Goal: Find specific page/section: Find specific page/section

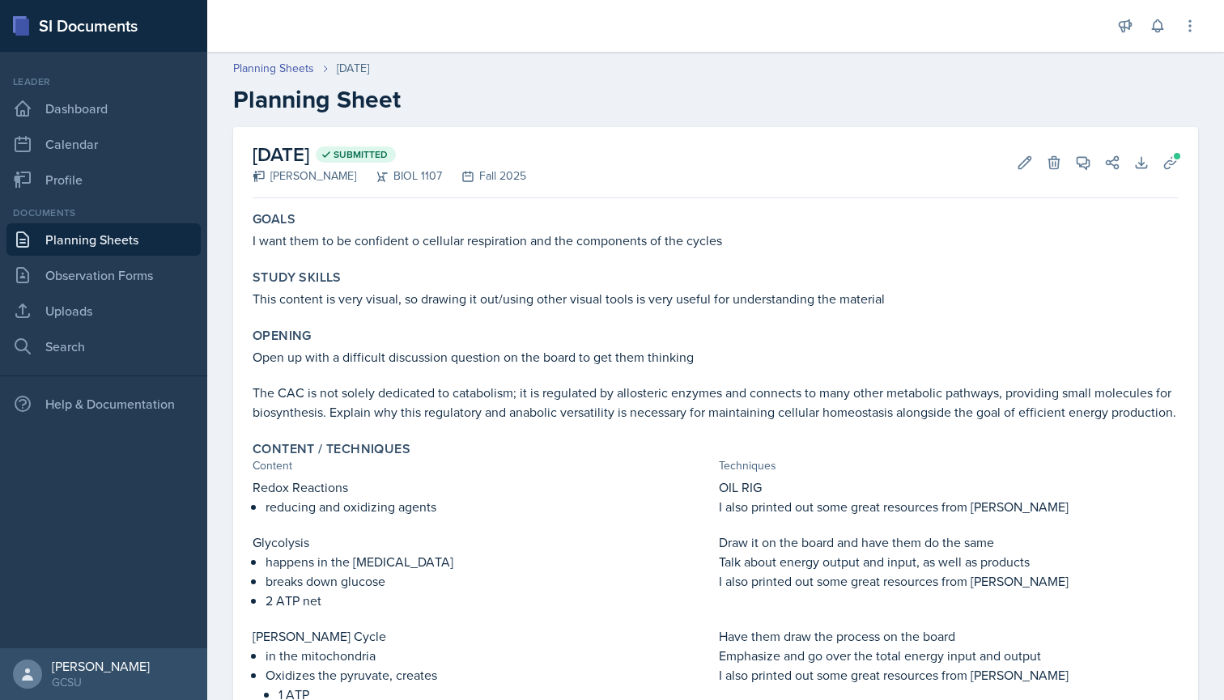
click at [121, 232] on link "Planning Sheets" at bounding box center [103, 239] width 194 height 32
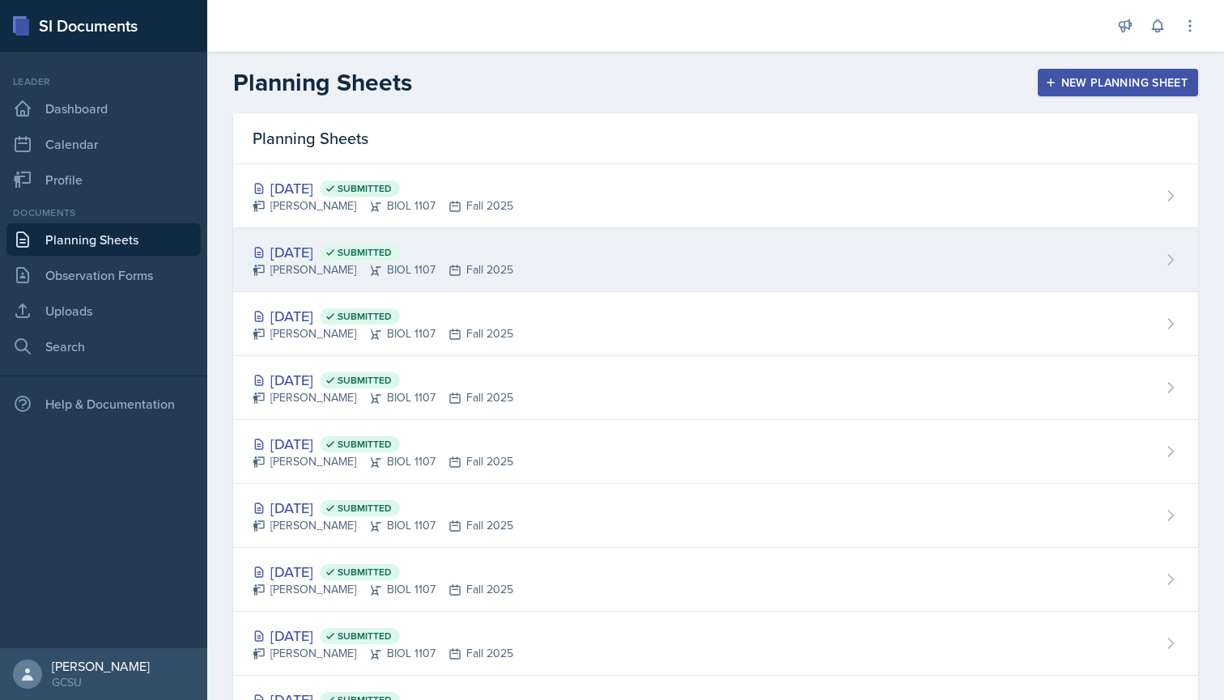
click at [291, 236] on div "[DATE] Submitted [PERSON_NAME] BIOL 1107 Fall 2025" at bounding box center [715, 260] width 965 height 64
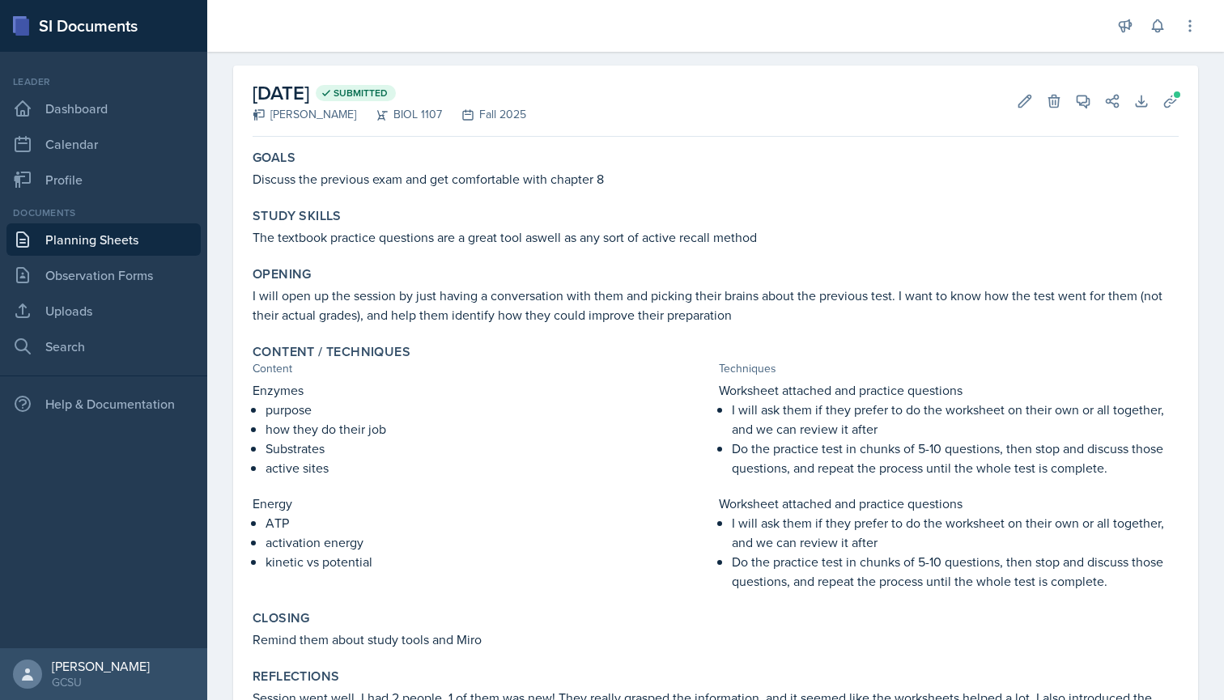
scroll to position [105, 0]
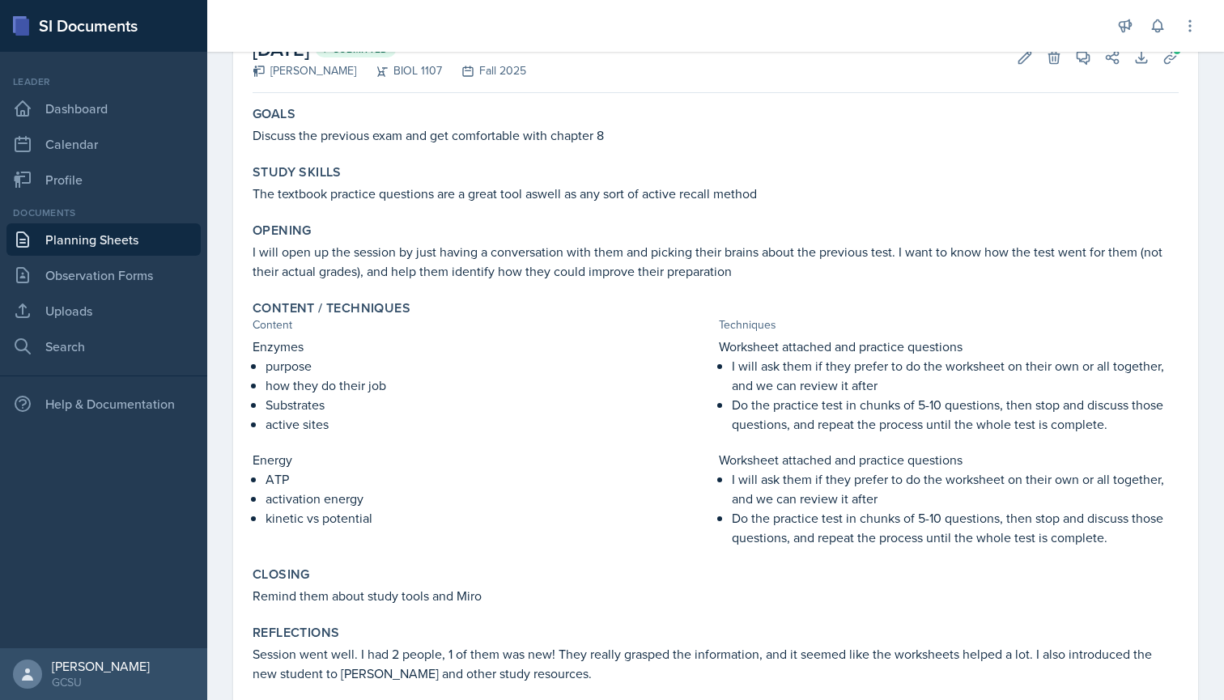
click at [309, 420] on p "active sites" at bounding box center [488, 423] width 447 height 19
click at [290, 411] on p "Substrates" at bounding box center [488, 404] width 447 height 19
click at [293, 423] on p "active sites" at bounding box center [488, 423] width 447 height 19
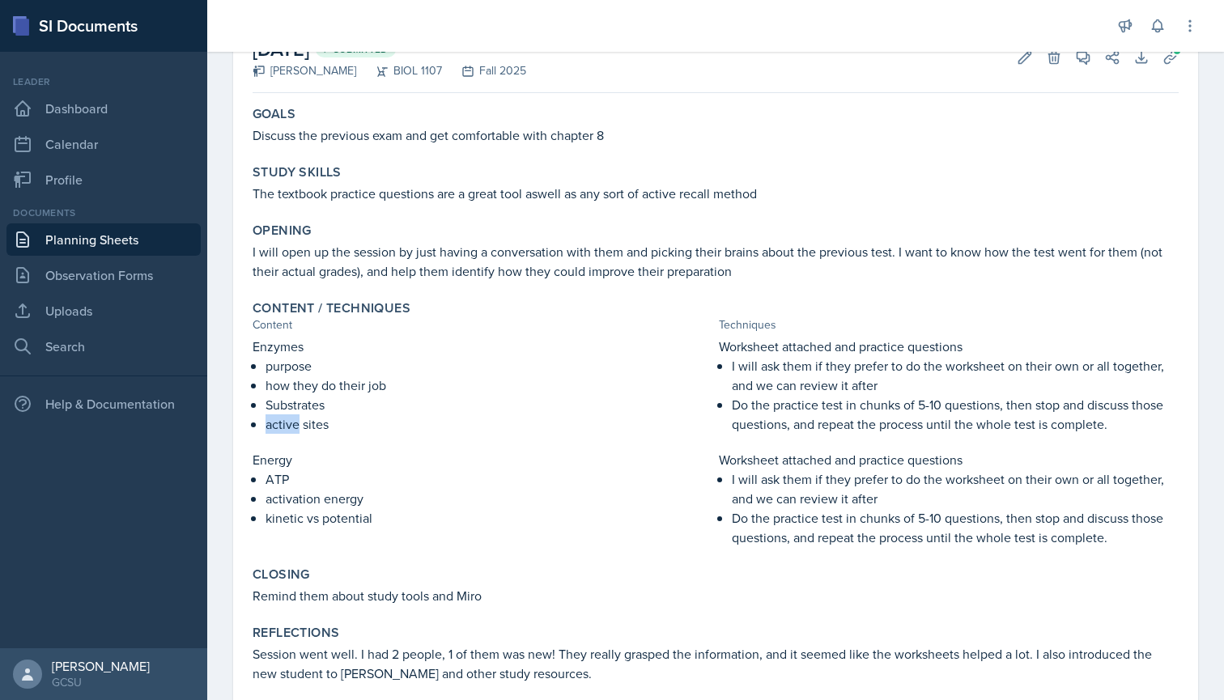
click at [293, 423] on p "active sites" at bounding box center [488, 423] width 447 height 19
click at [286, 411] on p "Substrates" at bounding box center [488, 404] width 447 height 19
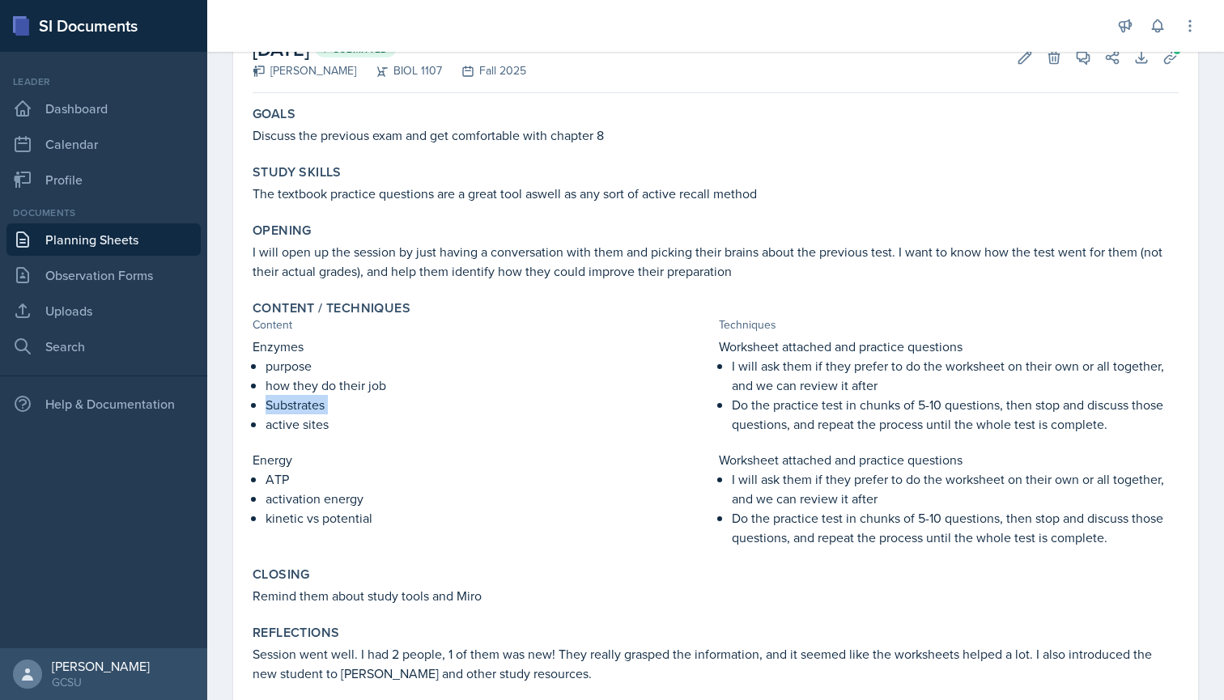
click at [286, 412] on p "Substrates" at bounding box center [488, 404] width 447 height 19
click at [273, 410] on p "Substrates" at bounding box center [488, 404] width 447 height 19
drag, startPoint x: 269, startPoint y: 406, endPoint x: 326, endPoint y: 404, distance: 57.5
click at [326, 404] on p "Substrates" at bounding box center [488, 404] width 447 height 19
click at [308, 406] on p "Substrates" at bounding box center [488, 404] width 447 height 19
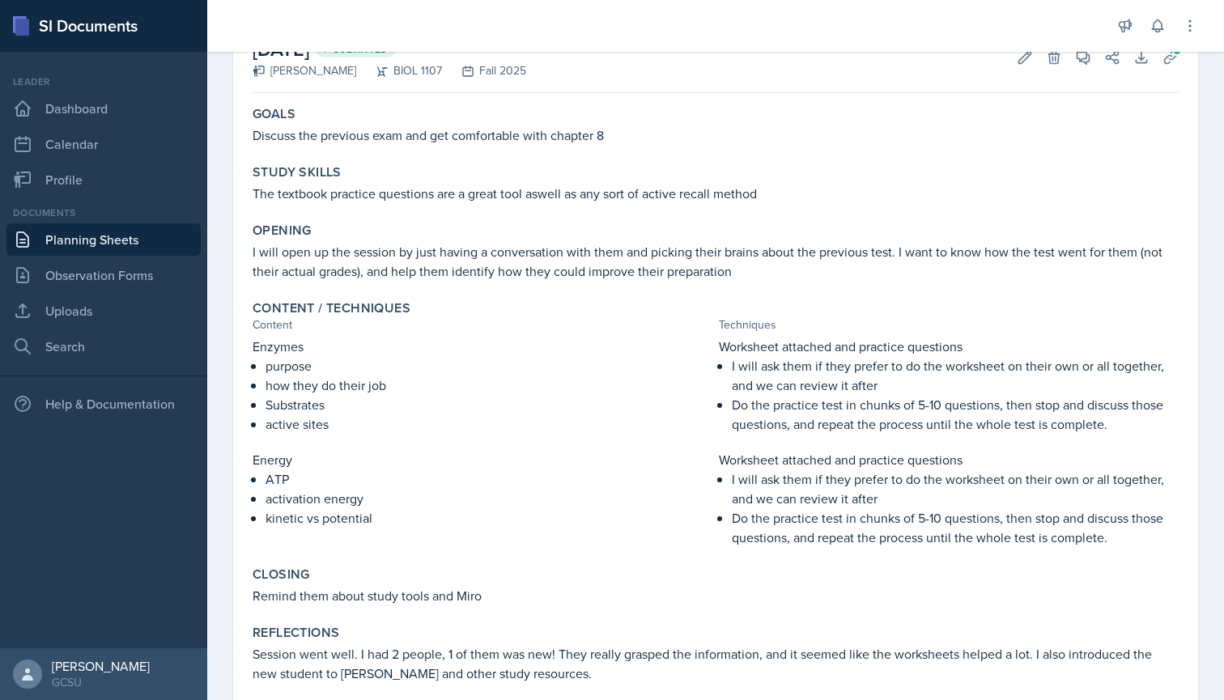
click at [309, 418] on p "active sites" at bounding box center [488, 423] width 447 height 19
click at [302, 409] on p "Substrates" at bounding box center [488, 404] width 447 height 19
click at [302, 413] on p "Substrates" at bounding box center [488, 404] width 447 height 19
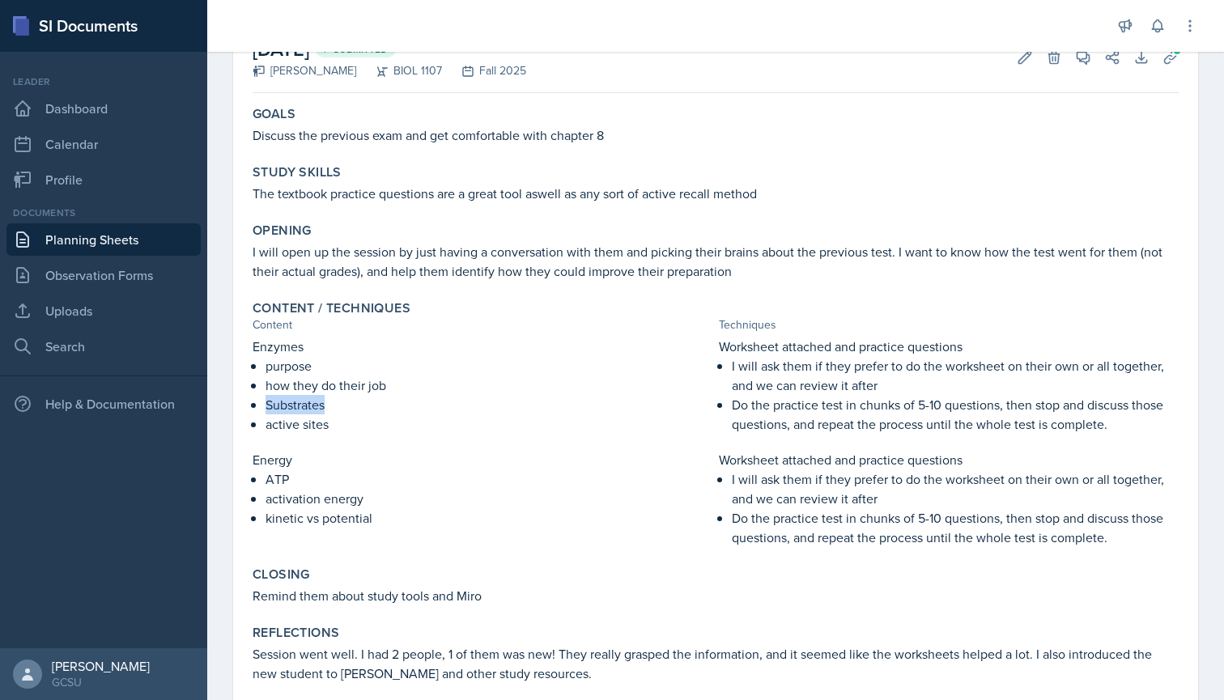
click at [302, 413] on p "Substrates" at bounding box center [488, 404] width 447 height 19
click at [302, 418] on p "active sites" at bounding box center [488, 423] width 447 height 19
click at [302, 424] on p "active sites" at bounding box center [488, 423] width 447 height 19
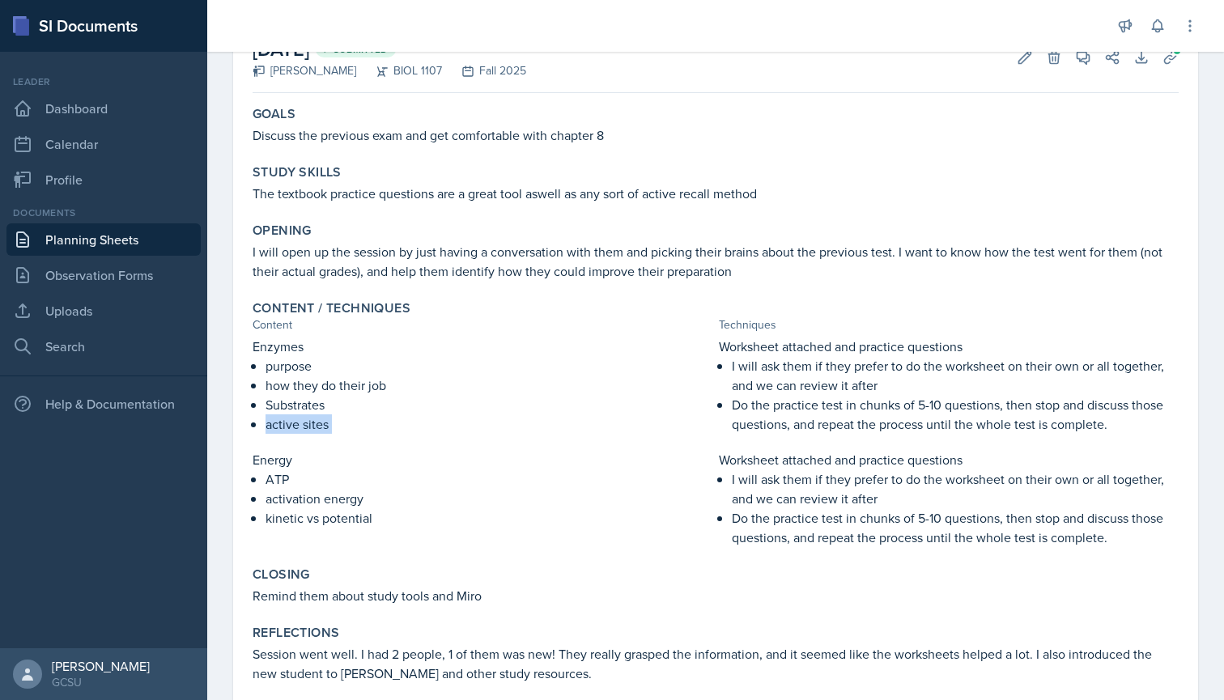
click at [302, 424] on p "active sites" at bounding box center [488, 423] width 447 height 19
click at [288, 421] on p "active sites" at bounding box center [488, 423] width 447 height 19
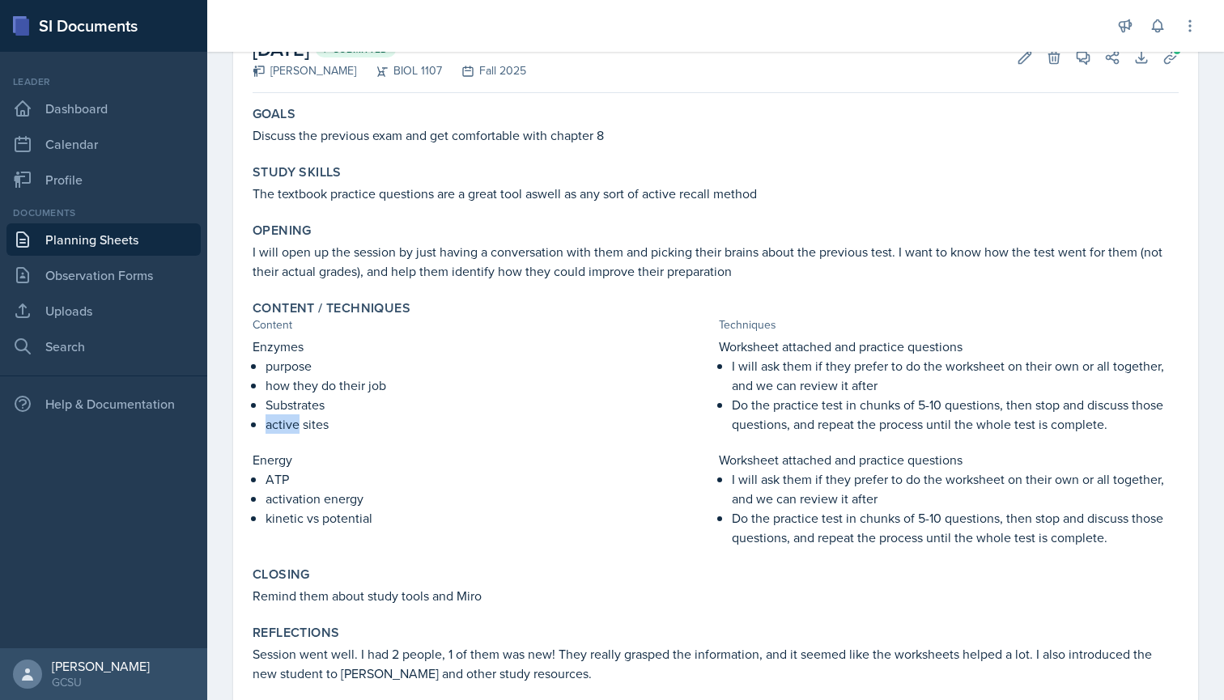
click at [288, 421] on p "active sites" at bounding box center [488, 423] width 447 height 19
click at [279, 408] on p "Substrates" at bounding box center [488, 404] width 447 height 19
click at [282, 422] on p "active sites" at bounding box center [488, 423] width 447 height 19
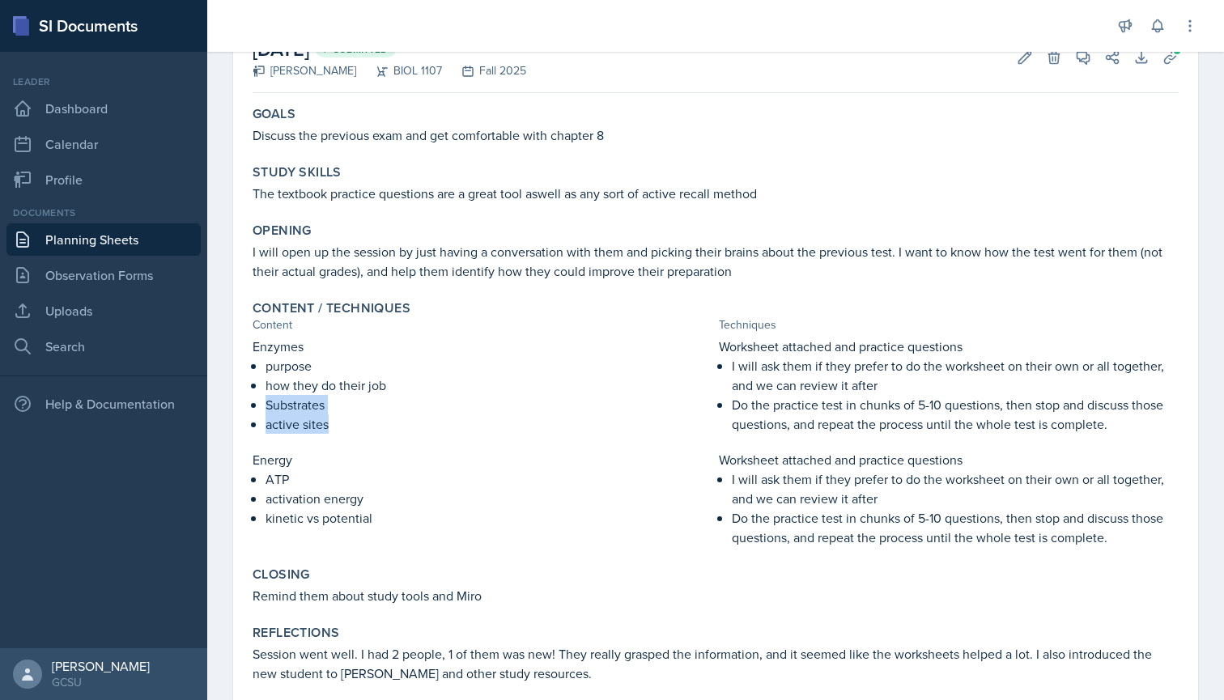
drag, startPoint x: 265, startPoint y: 402, endPoint x: 334, endPoint y: 427, distance: 74.0
click at [334, 427] on div "Enzymes purpose how they do their job Substrates active sites" at bounding box center [483, 385] width 460 height 97
click at [309, 402] on p "Substrates" at bounding box center [488, 404] width 447 height 19
drag, startPoint x: 265, startPoint y: 403, endPoint x: 338, endPoint y: 423, distance: 74.8
click at [338, 423] on ul "purpose how they do their job Substrates active sites" at bounding box center [488, 395] width 447 height 78
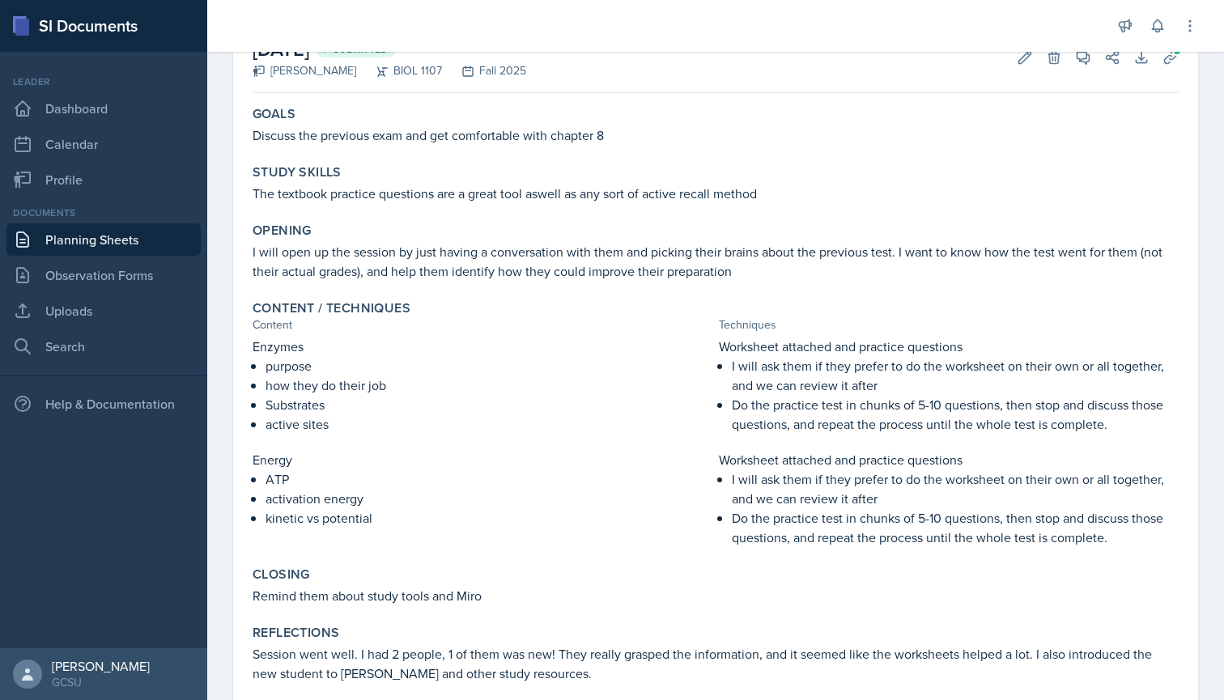
click at [285, 358] on p "purpose" at bounding box center [488, 365] width 447 height 19
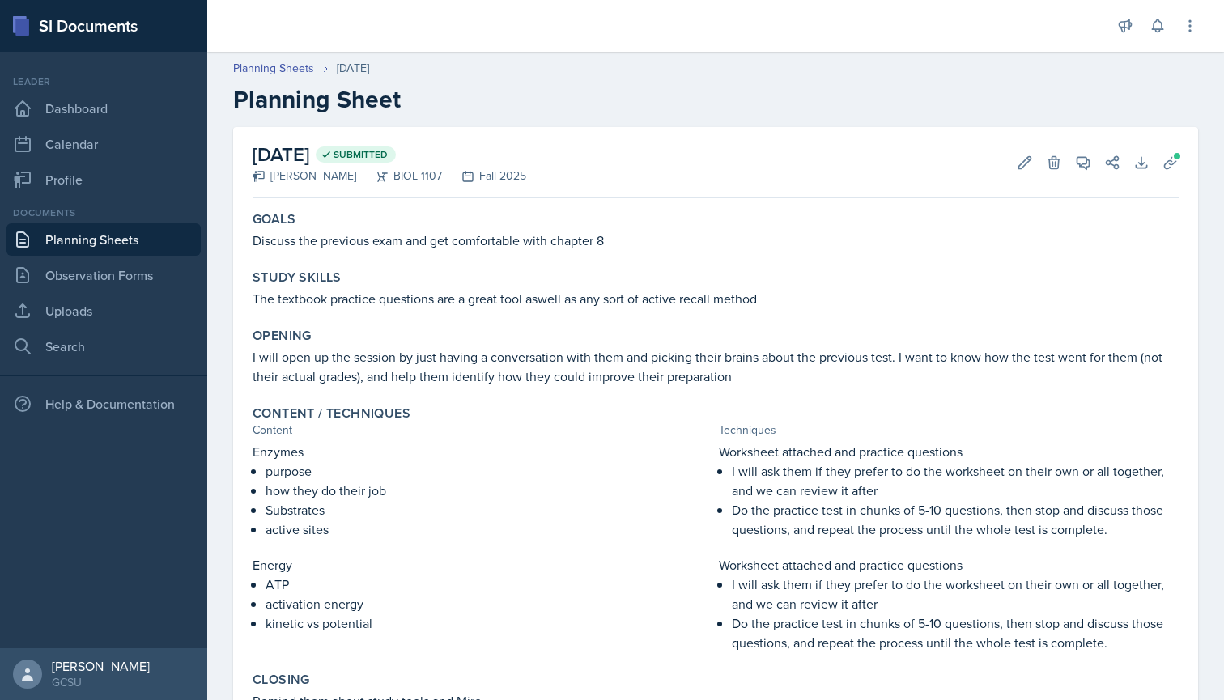
scroll to position [0, 0]
click at [80, 345] on link "Search" at bounding box center [103, 346] width 194 height 32
select select "all"
select select "1"
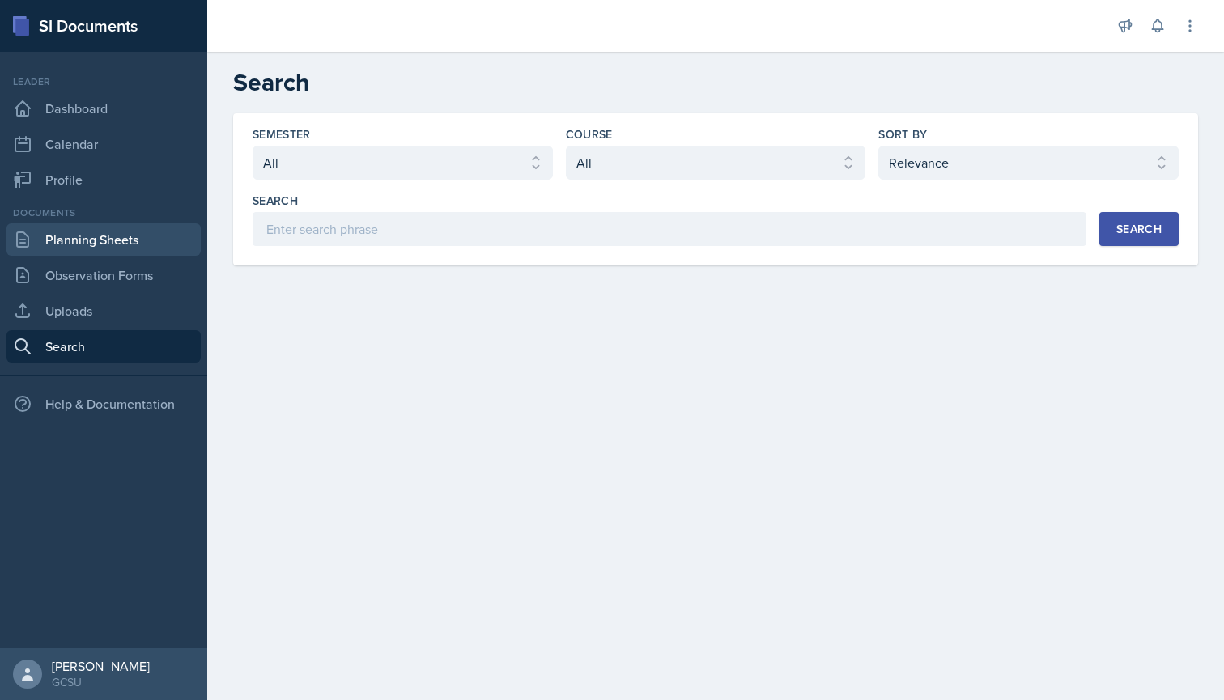
click at [78, 236] on link "Planning Sheets" at bounding box center [103, 239] width 194 height 32
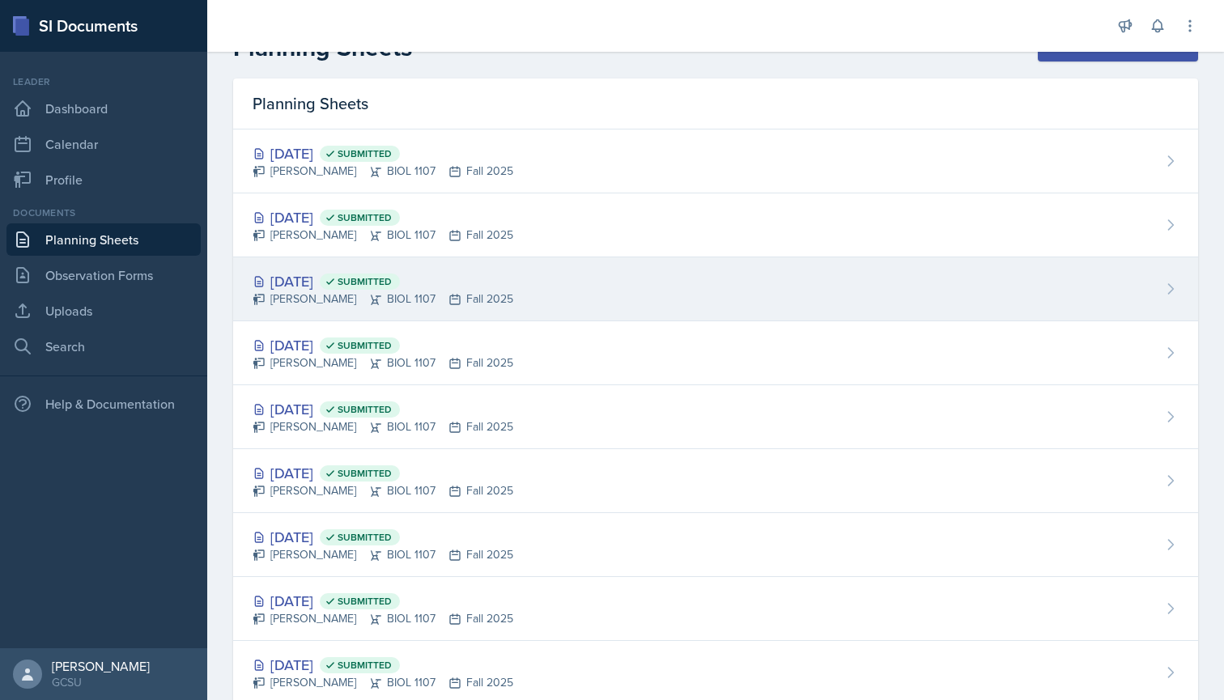
scroll to position [36, 0]
click at [329, 291] on div "[PERSON_NAME] BIOL 1107 Fall 2025" at bounding box center [383, 298] width 261 height 17
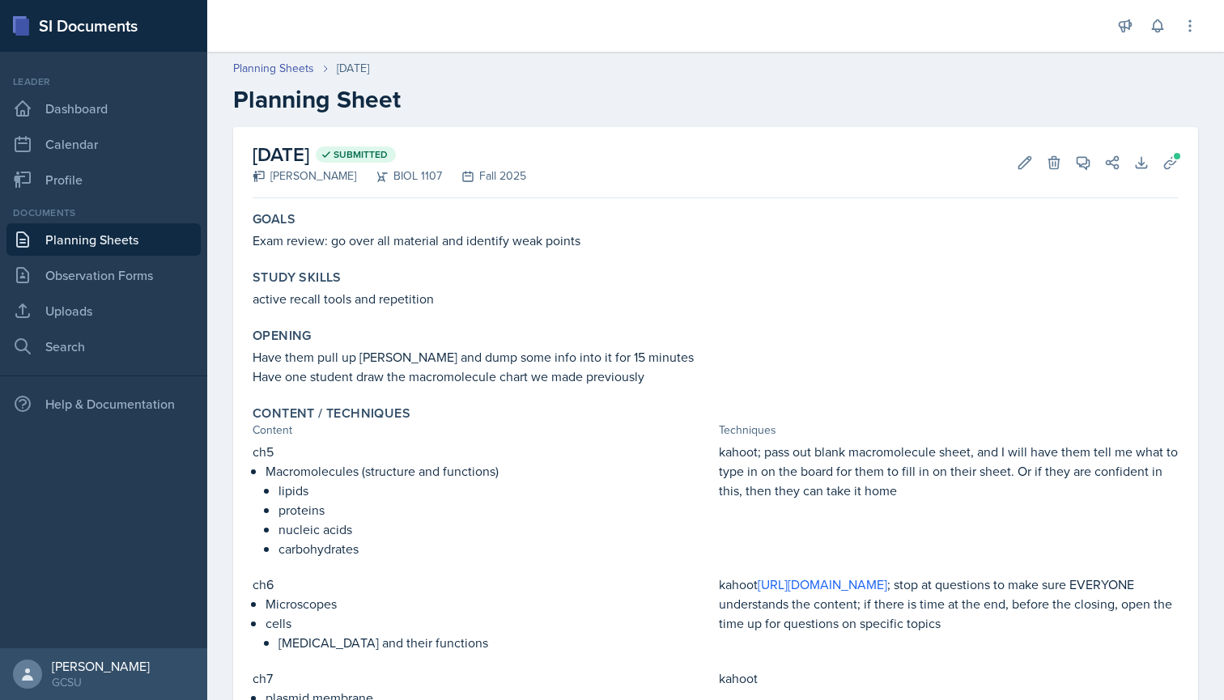
click at [80, 235] on link "Planning Sheets" at bounding box center [103, 239] width 194 height 32
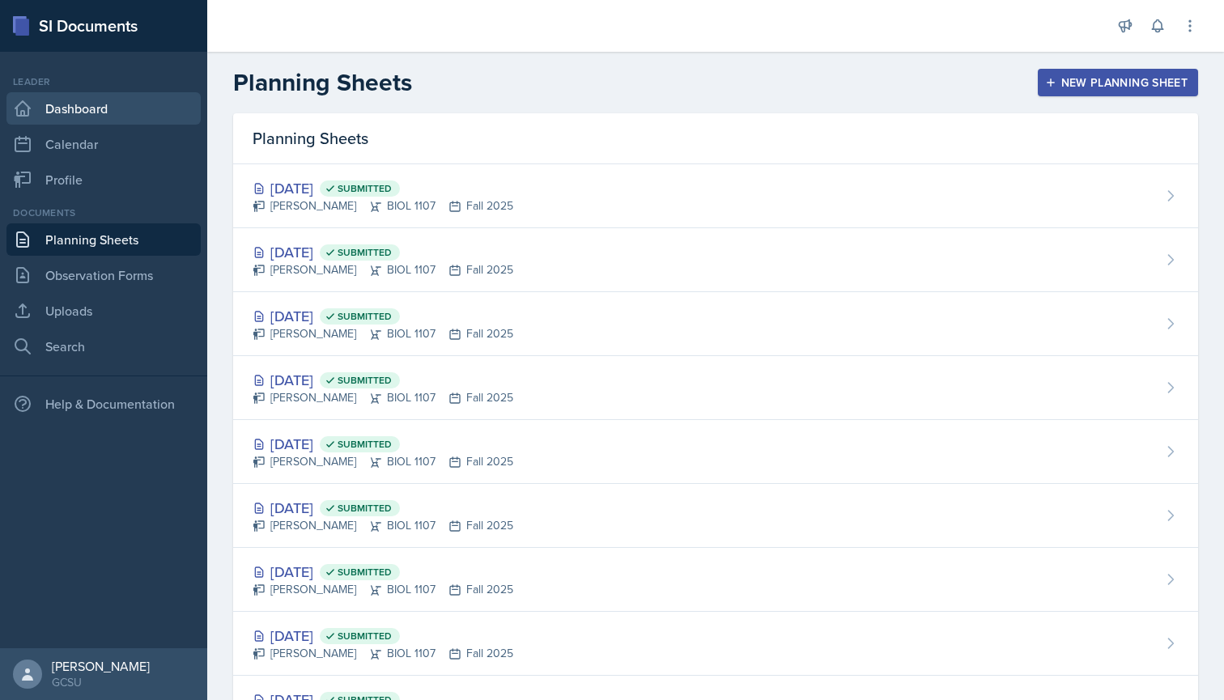
click at [106, 104] on link "Dashboard" at bounding box center [103, 108] width 194 height 32
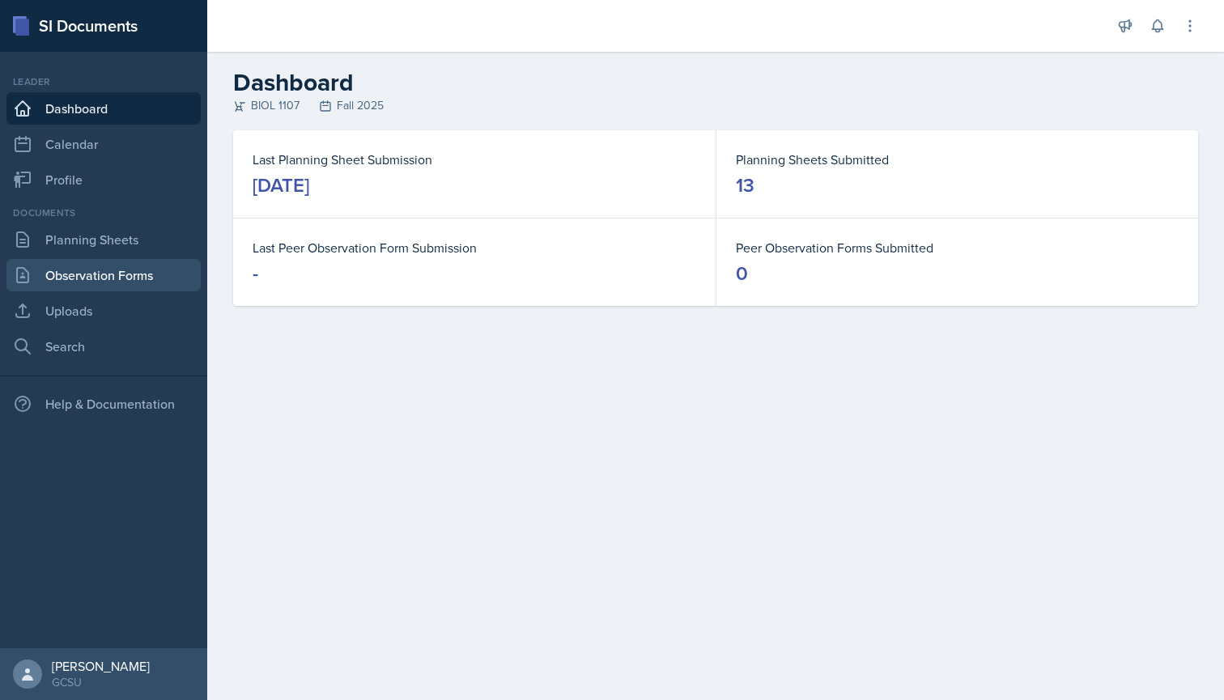
click at [114, 269] on link "Observation Forms" at bounding box center [103, 275] width 194 height 32
